Goal: Navigation & Orientation: Find specific page/section

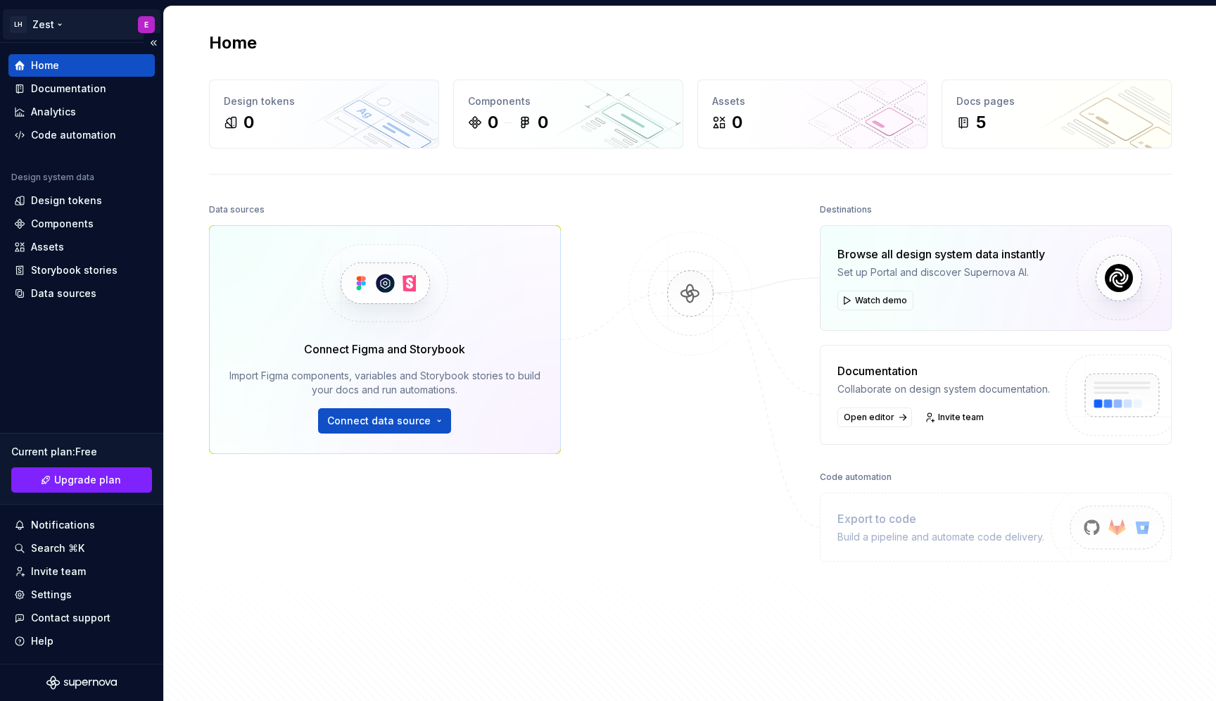
click at [56, 20] on html "LH Zest E Home Documentation Analytics Code automation Design system data Desig…" at bounding box center [608, 350] width 1216 height 701
click at [374, 547] on html "LH Zest E Home Documentation Analytics Code automation Design system data Desig…" at bounding box center [608, 350] width 1216 height 701
click at [673, 358] on img at bounding box center [690, 308] width 137 height 153
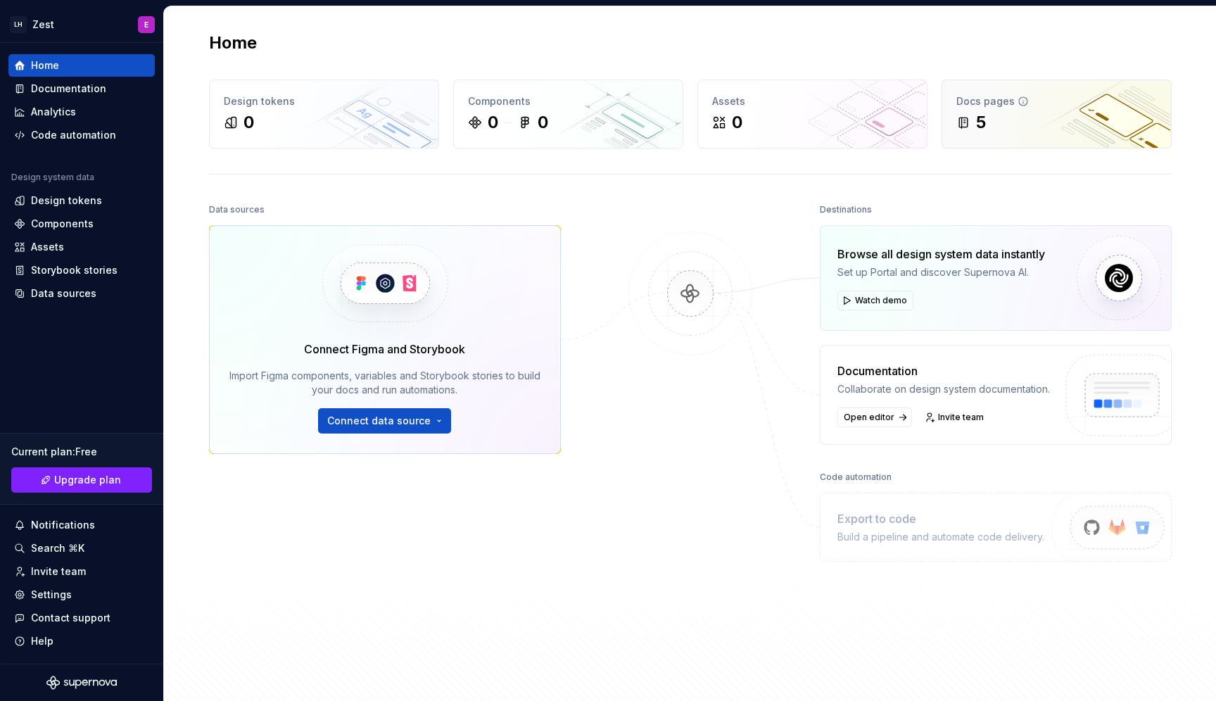
click at [1003, 139] on div "Docs pages 5" at bounding box center [1056, 114] width 229 height 68
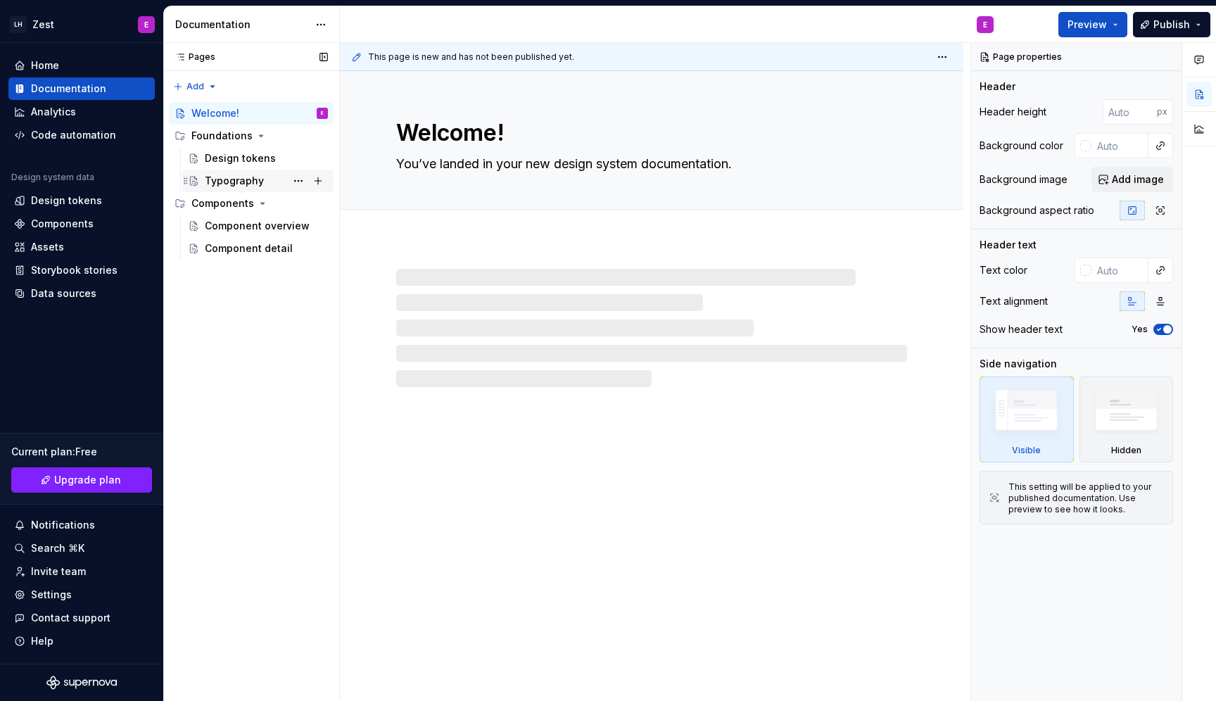
type textarea "*"
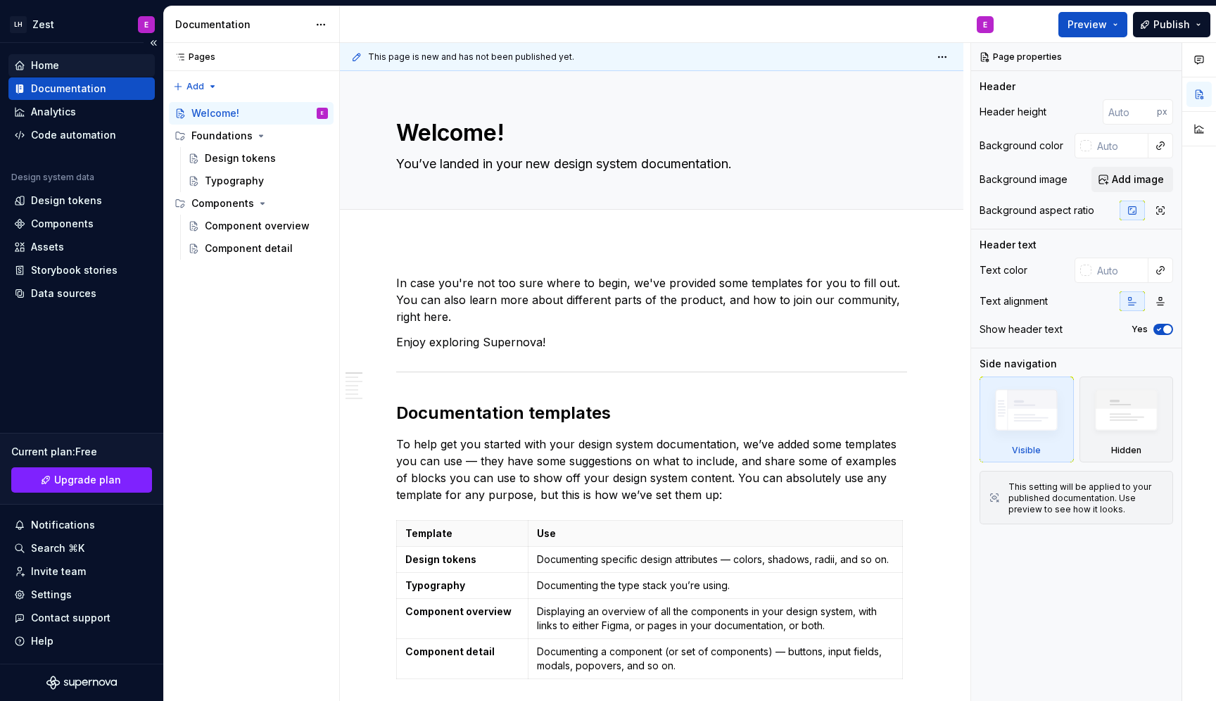
click at [63, 75] on div "Home" at bounding box center [81, 65] width 146 height 23
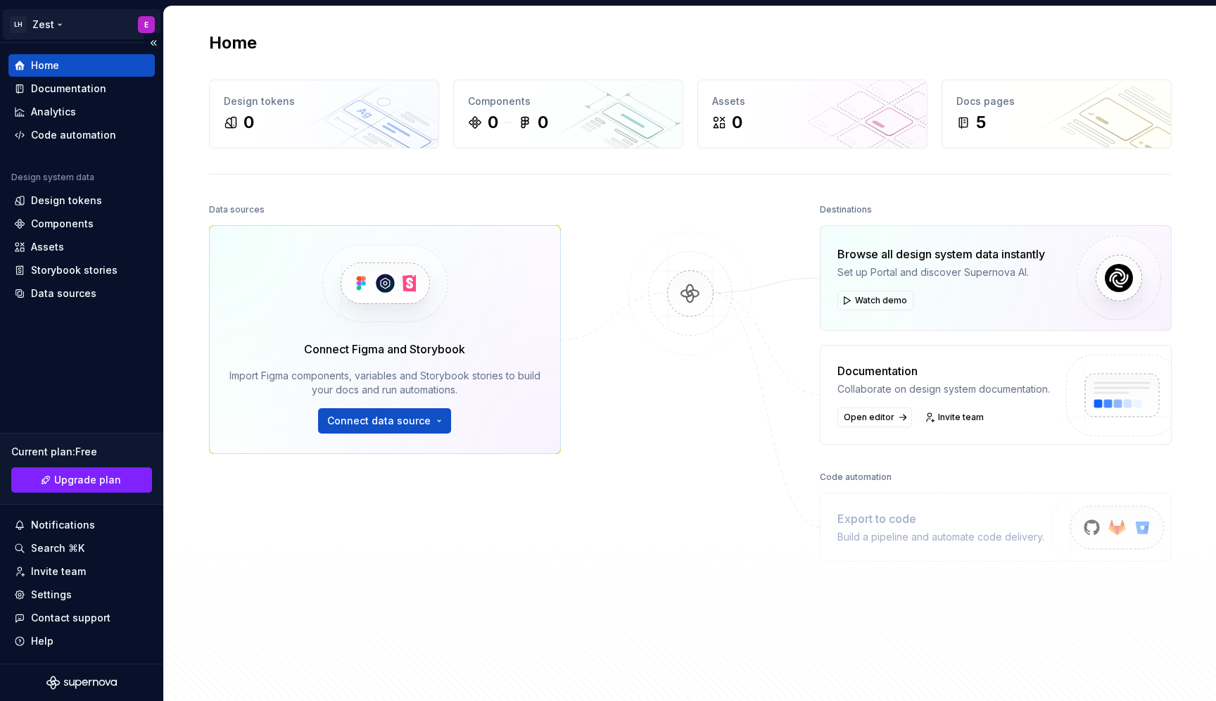
click at [44, 22] on html "LH Zest E Home Documentation Analytics Code automation Design system data Desig…" at bounding box center [608, 350] width 1216 height 701
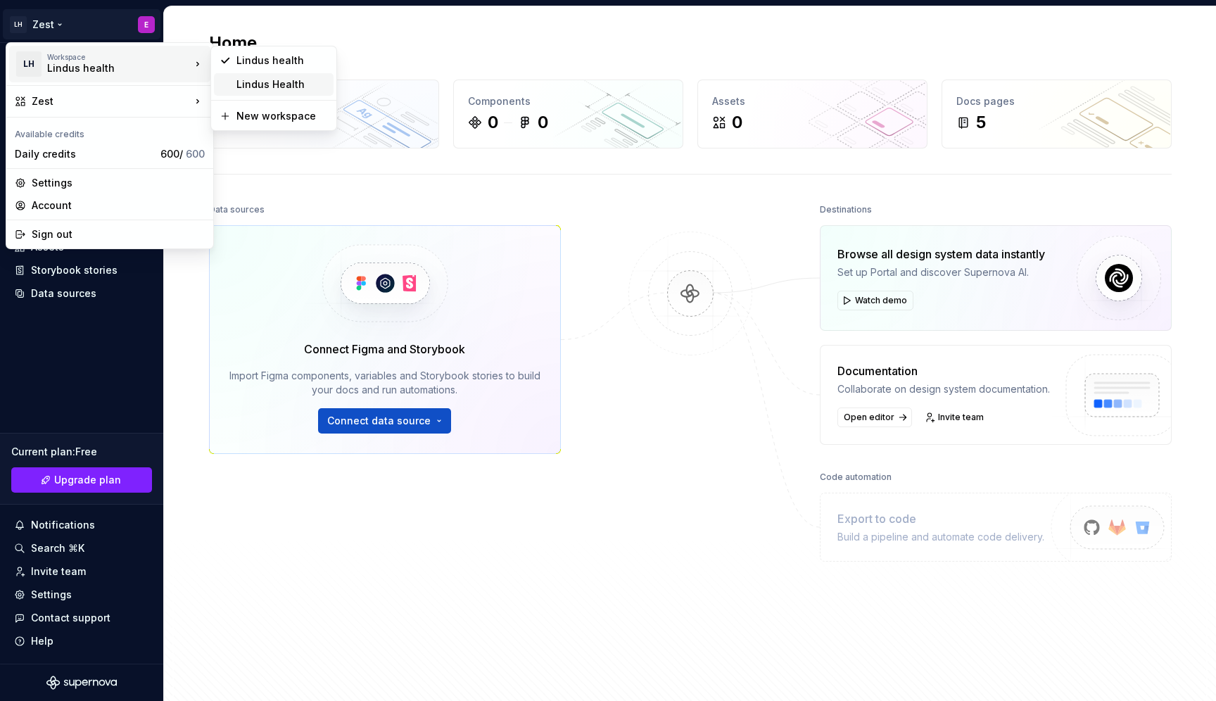
click at [287, 80] on div "Lindus Health" at bounding box center [281, 84] width 91 height 14
